Goal: Information Seeking & Learning: Learn about a topic

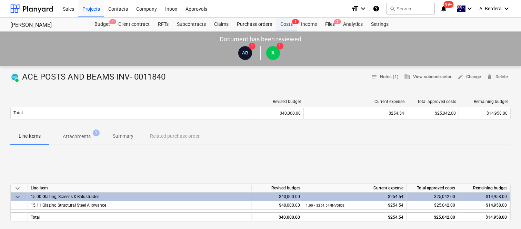
click at [290, 25] on div "Costs 1" at bounding box center [286, 25] width 21 height 14
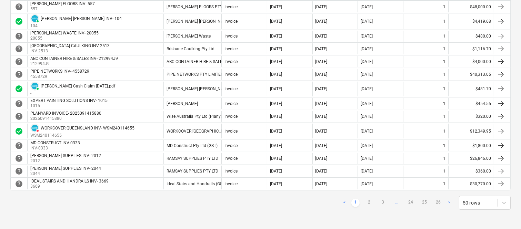
scroll to position [606, 0]
click at [368, 204] on link "2" at bounding box center [369, 203] width 8 height 8
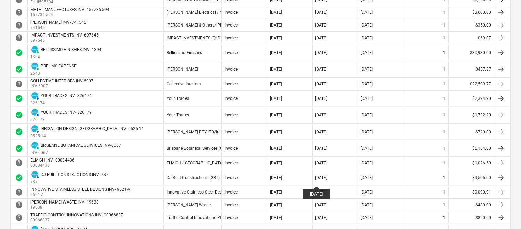
scroll to position [373, 0]
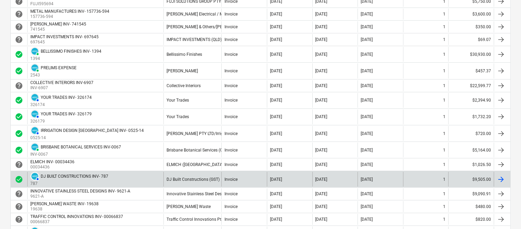
click at [133, 180] on div "AUTHORISED DJ BUILT CONSTRUCTIONS INV- 787 787" at bounding box center [95, 179] width 136 height 15
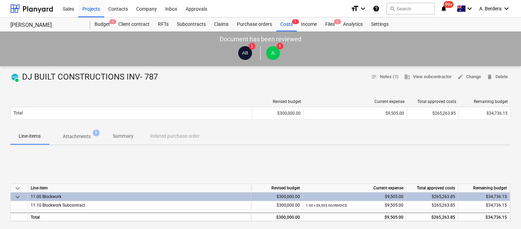
click at [123, 137] on p "Summary" at bounding box center [123, 136] width 21 height 7
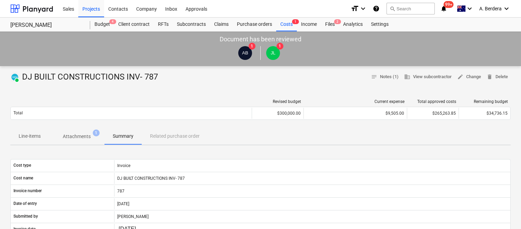
click at [26, 136] on p "Line-items" at bounding box center [30, 136] width 22 height 7
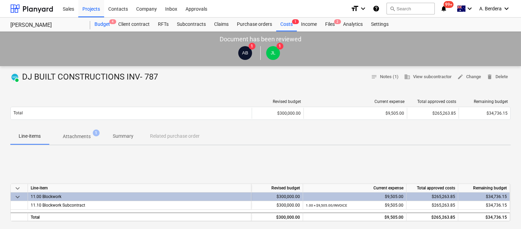
click at [108, 23] on div "Budget 4" at bounding box center [102, 25] width 24 height 14
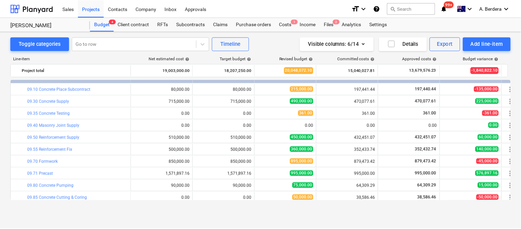
scroll to position [1057, 0]
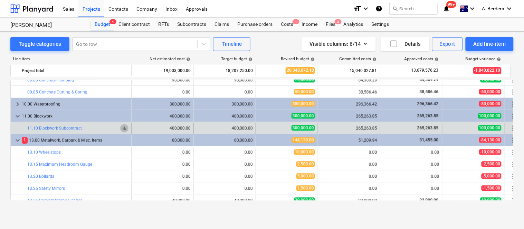
click at [127, 128] on span "bar_chart" at bounding box center [124, 129] width 6 height 6
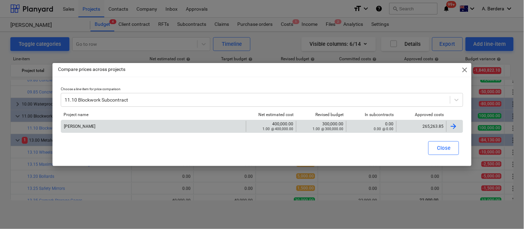
click at [420, 120] on div "Della Rosa 400,000.00 1.00 @ 400,000.00 300,000.00 1.00 @ 300,000.00 0.00 0.00 …" at bounding box center [262, 126] width 402 height 13
click at [418, 127] on div "265,263.85" at bounding box center [421, 126] width 44 height 5
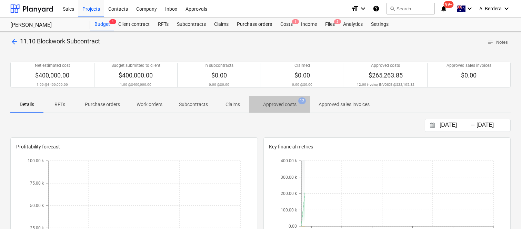
click at [287, 101] on span "Approved costs 12" at bounding box center [280, 104] width 45 height 7
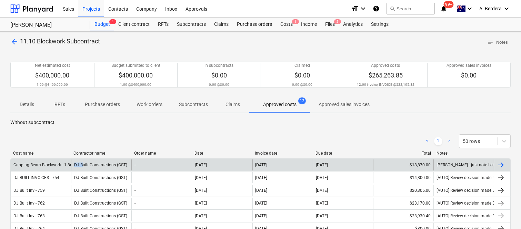
drag, startPoint x: 71, startPoint y: 159, endPoint x: 81, endPoint y: 159, distance: 10.4
click at [81, 160] on div "DJ Built Constructions (GST)" at bounding box center [101, 165] width 60 height 11
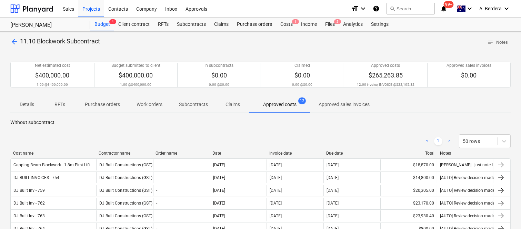
drag, startPoint x: 72, startPoint y: 155, endPoint x: 97, endPoint y: 156, distance: 25.2
click at [97, 156] on div "Cost name Contractor name Order name Date Invoice date Due date Total Notes" at bounding box center [260, 155] width 501 height 8
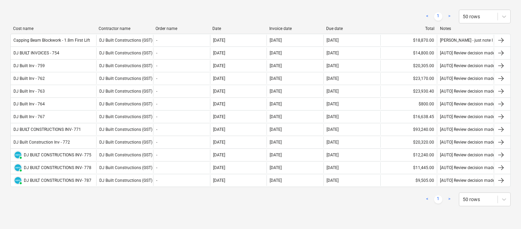
scroll to position [132, 0]
